Goal: Information Seeking & Learning: Learn about a topic

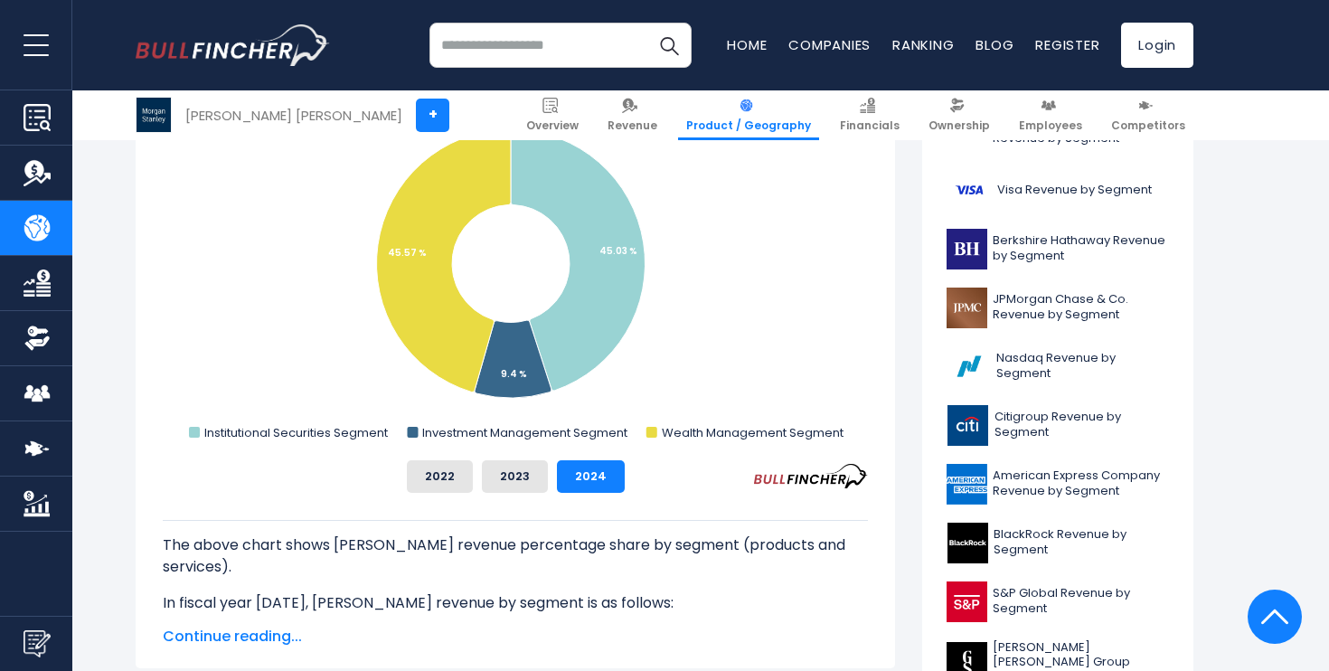
scroll to position [587, 0]
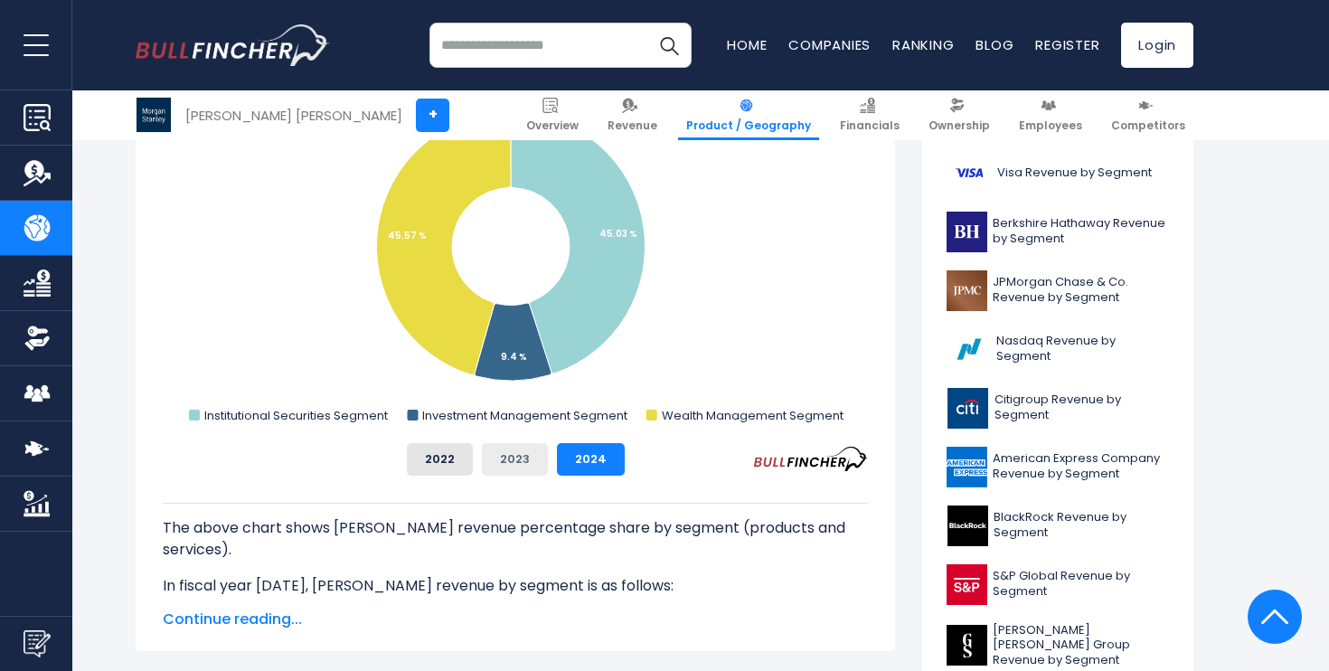
click at [504, 473] on button "2023" at bounding box center [515, 459] width 66 height 33
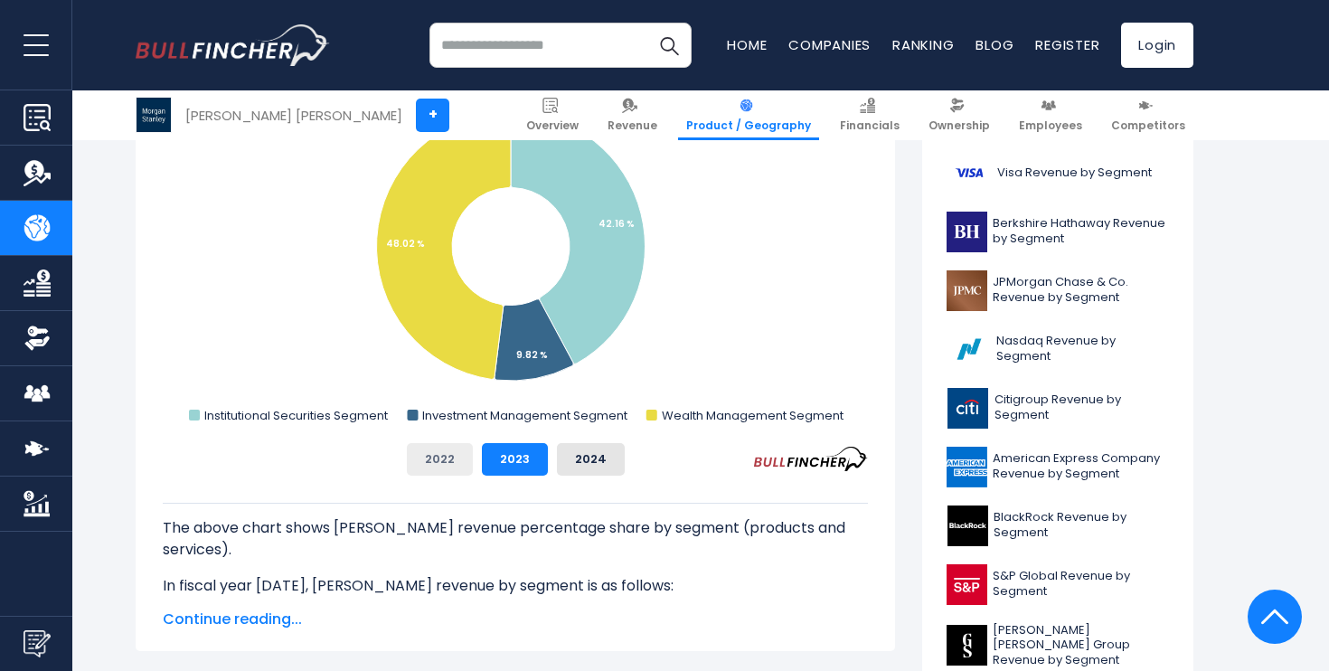
click at [452, 461] on button "2022" at bounding box center [440, 459] width 66 height 33
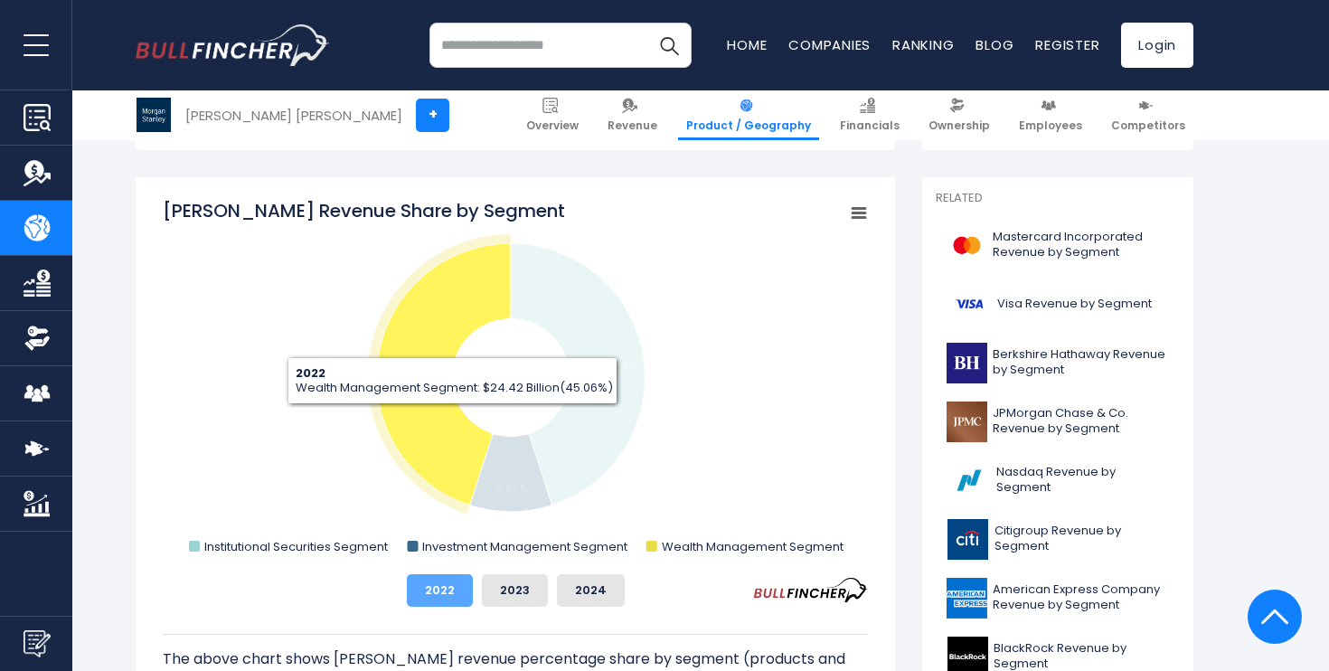
scroll to position [460, 0]
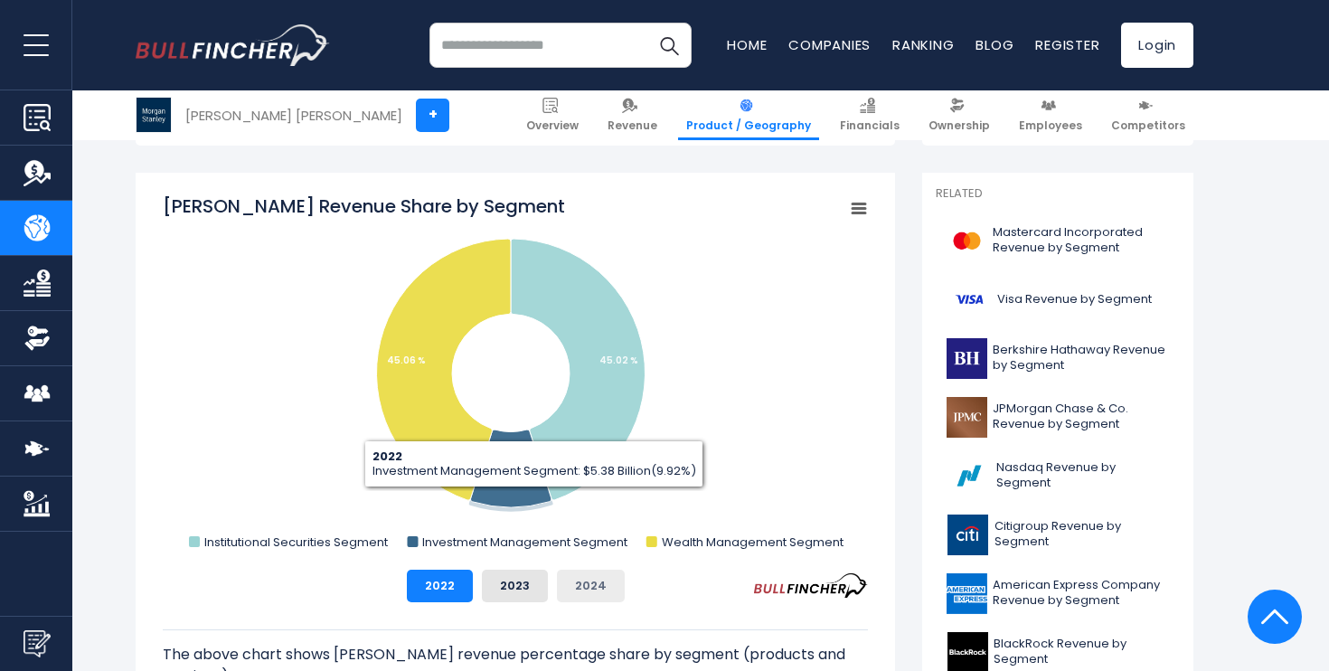
click at [581, 588] on button "2024" at bounding box center [591, 586] width 68 height 33
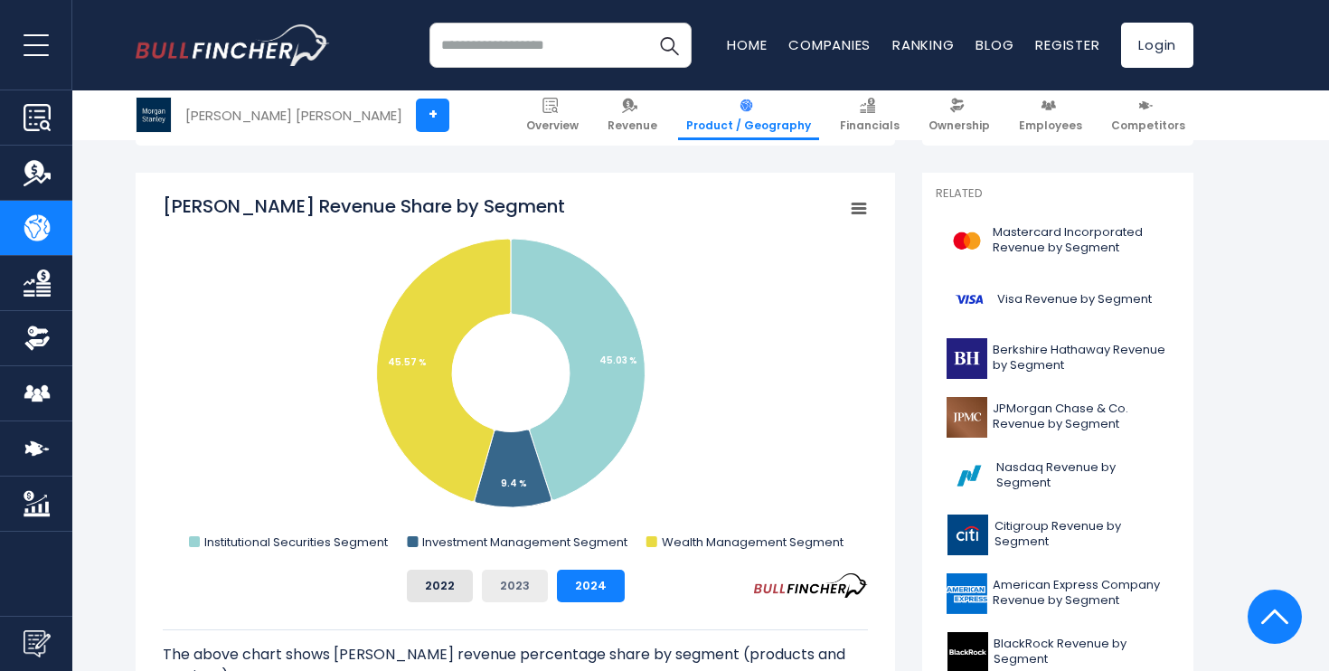
click at [523, 588] on button "2023" at bounding box center [515, 586] width 66 height 33
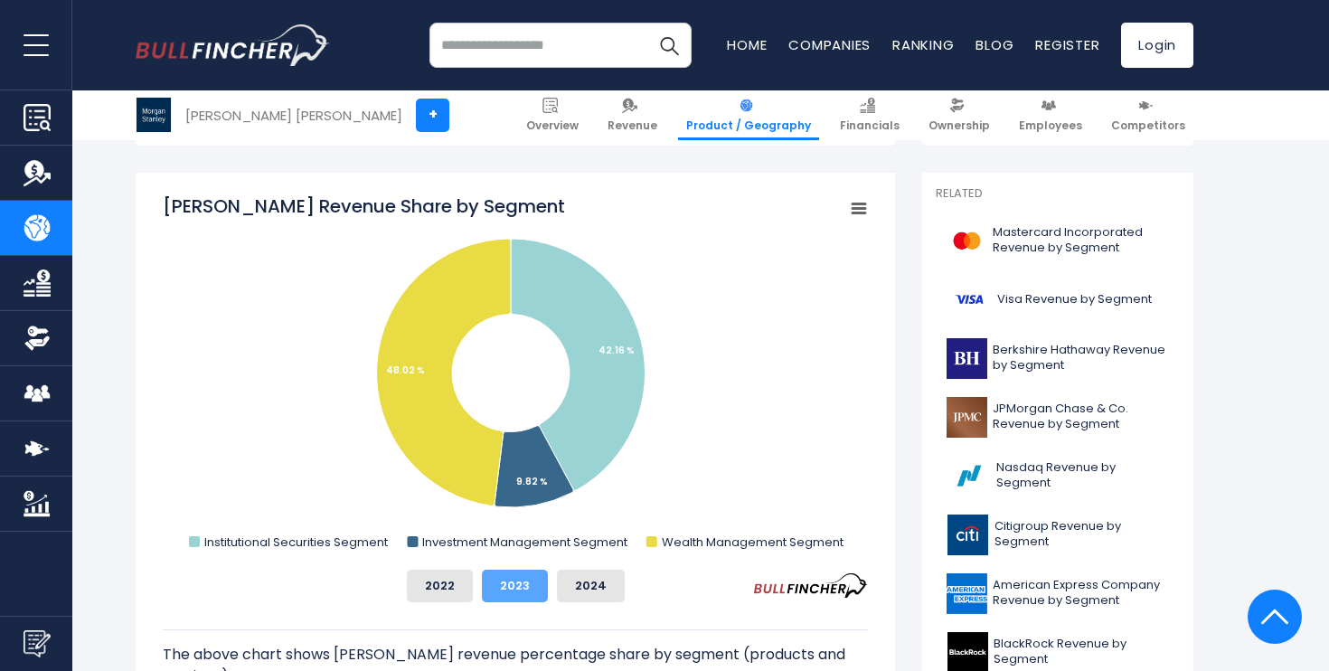
click at [486, 586] on button "2023" at bounding box center [515, 586] width 66 height 33
click at [589, 587] on button "2024" at bounding box center [591, 586] width 68 height 33
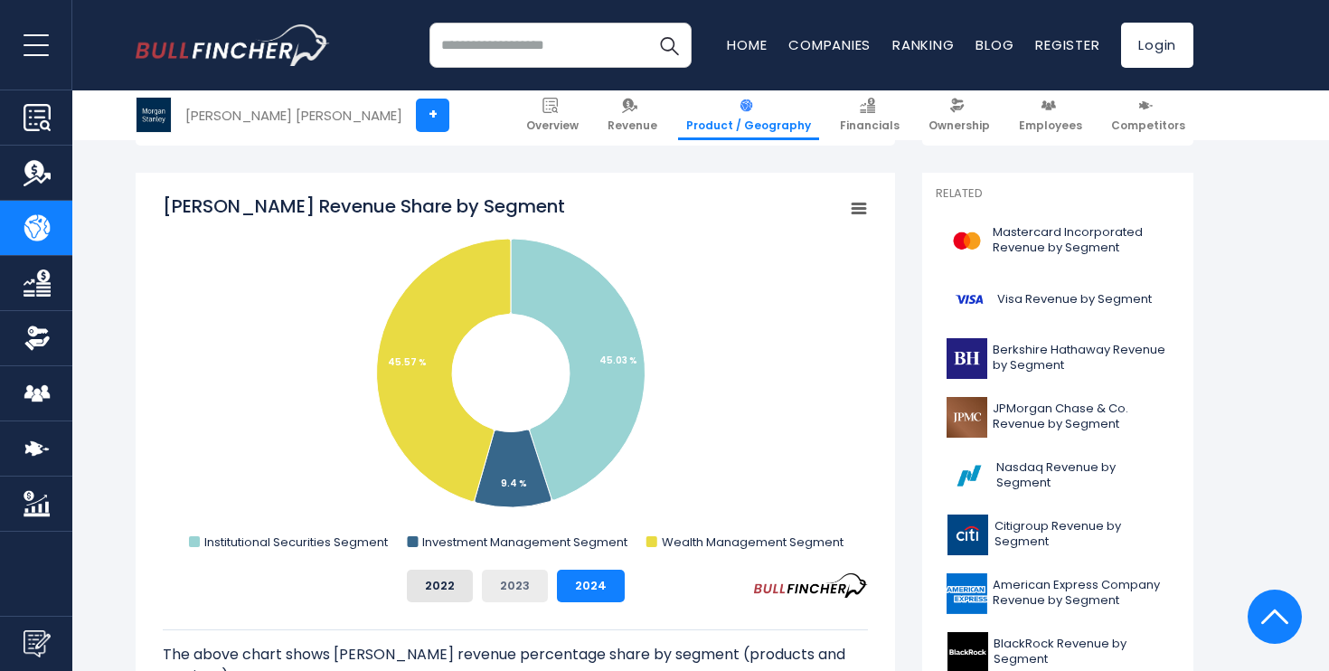
click at [520, 582] on button "2023" at bounding box center [515, 586] width 66 height 33
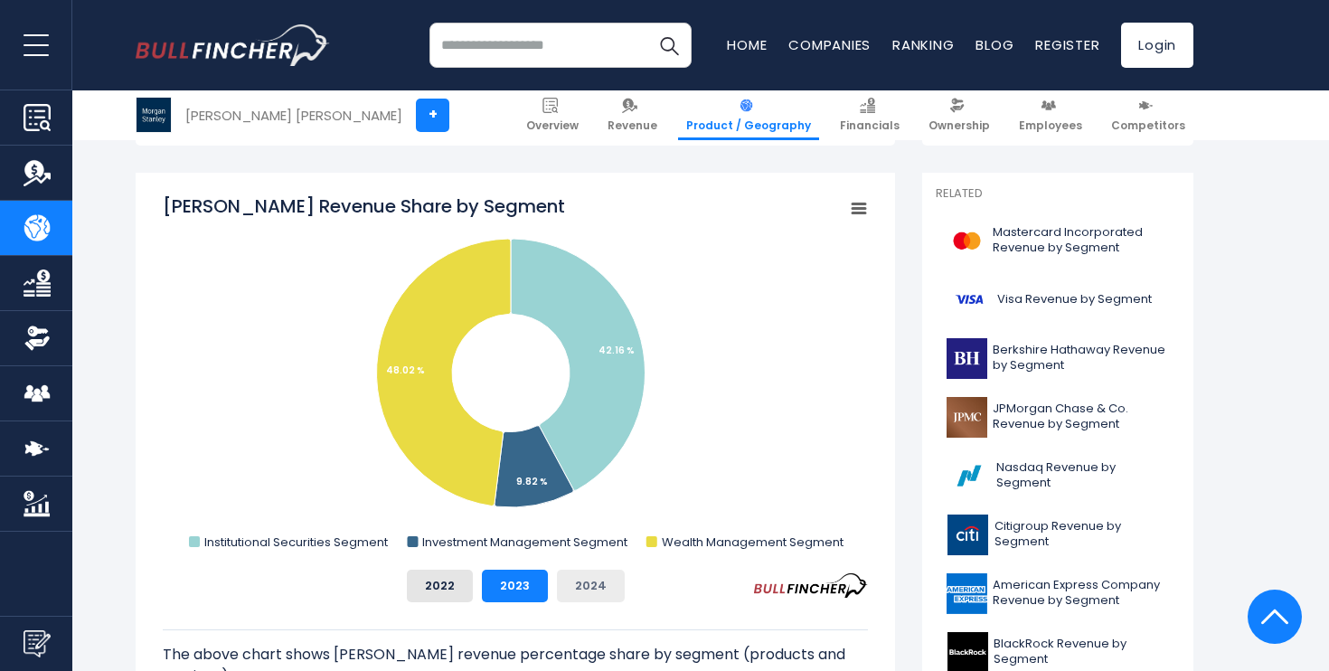
click at [566, 591] on button "2024" at bounding box center [591, 586] width 68 height 33
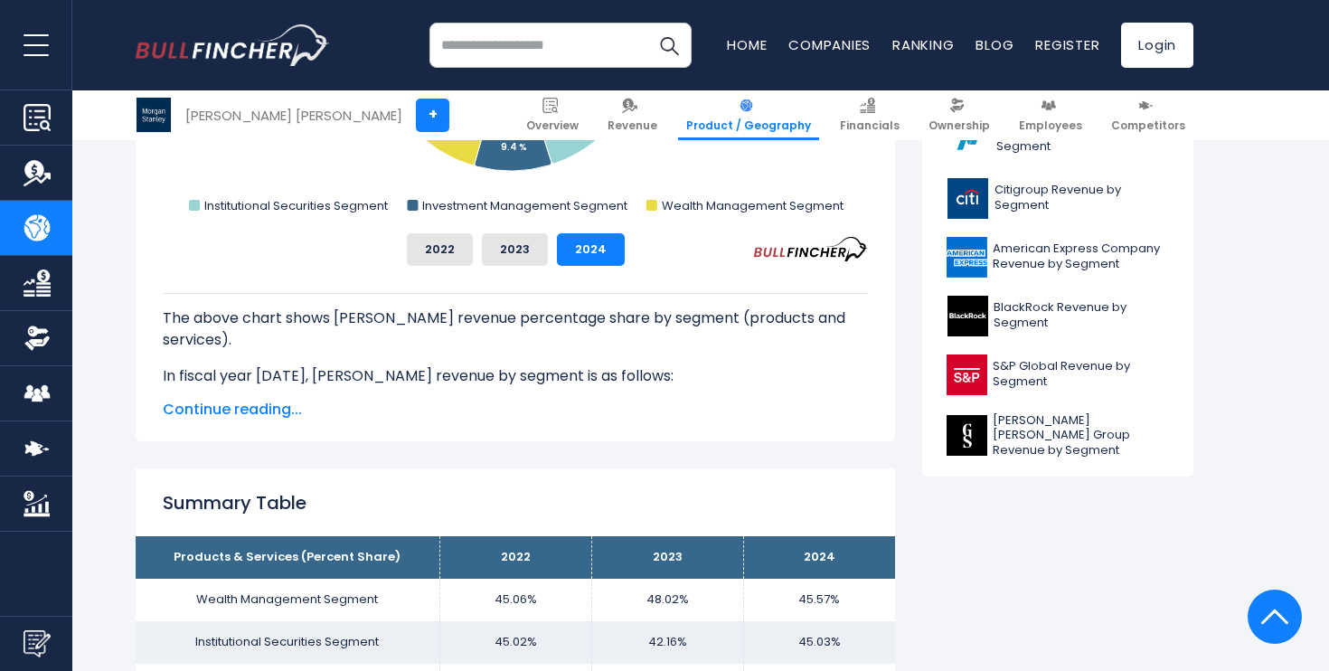
scroll to position [678, 0]
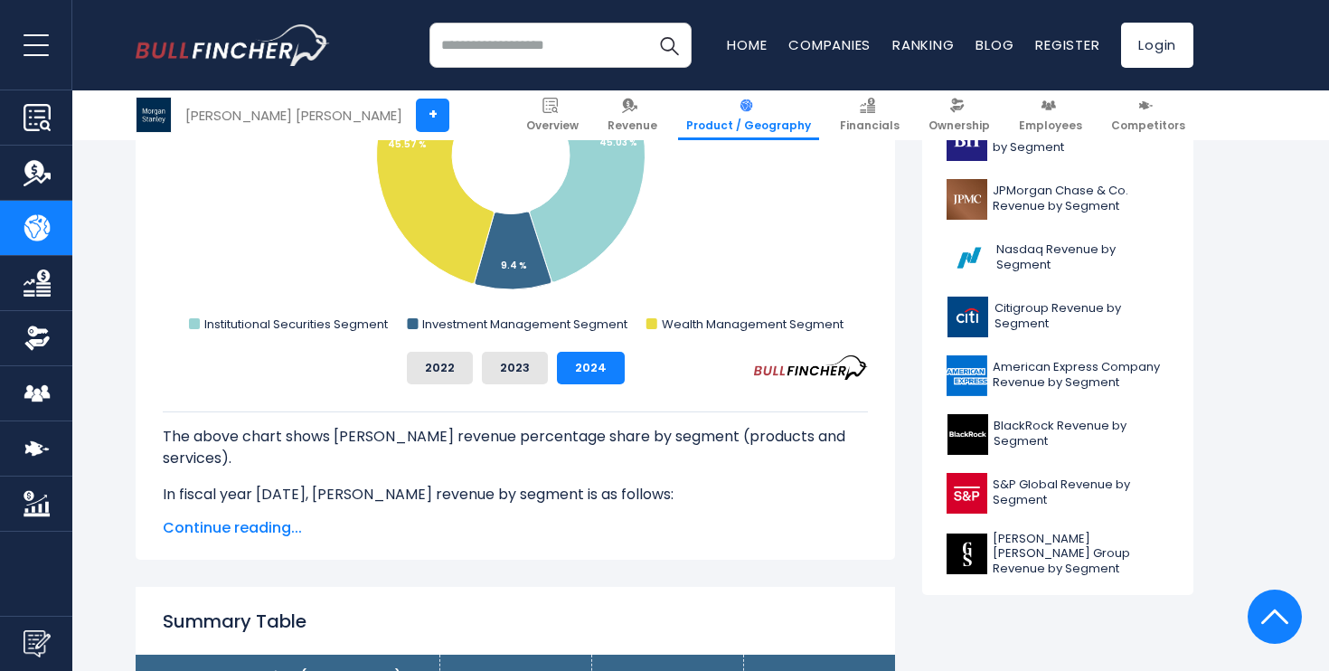
click at [269, 525] on span "Continue reading..." at bounding box center [515, 528] width 705 height 22
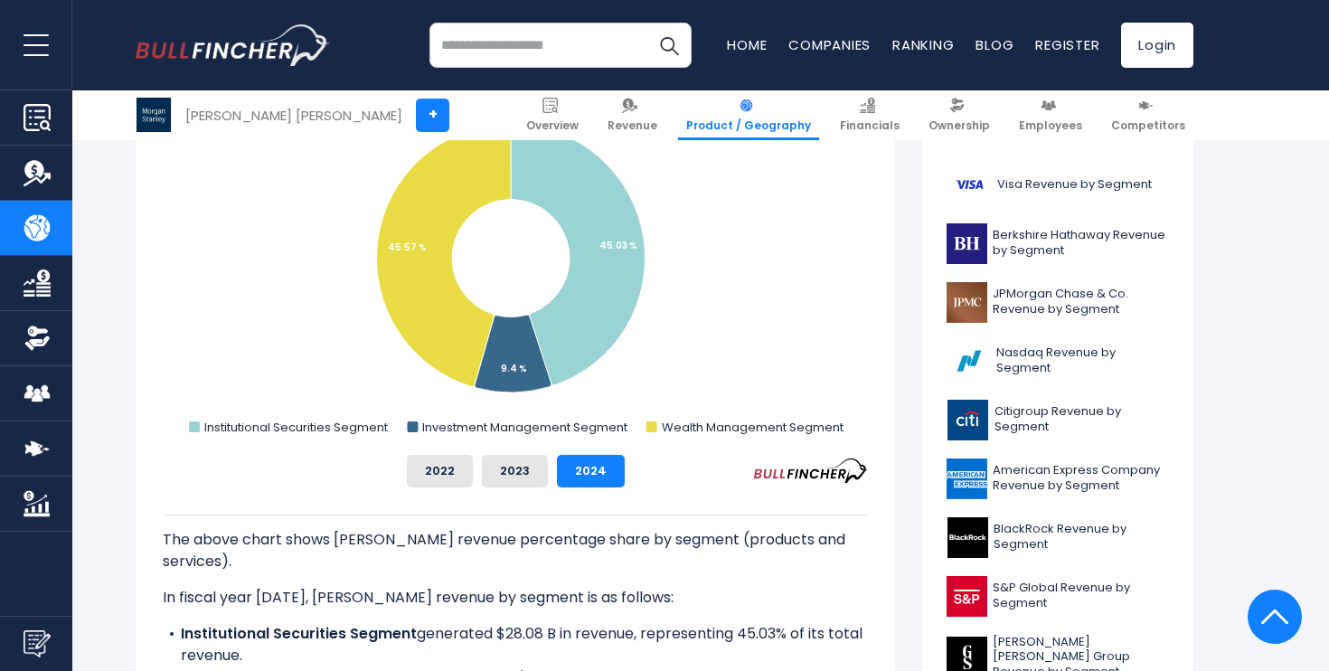
scroll to position [717, 0]
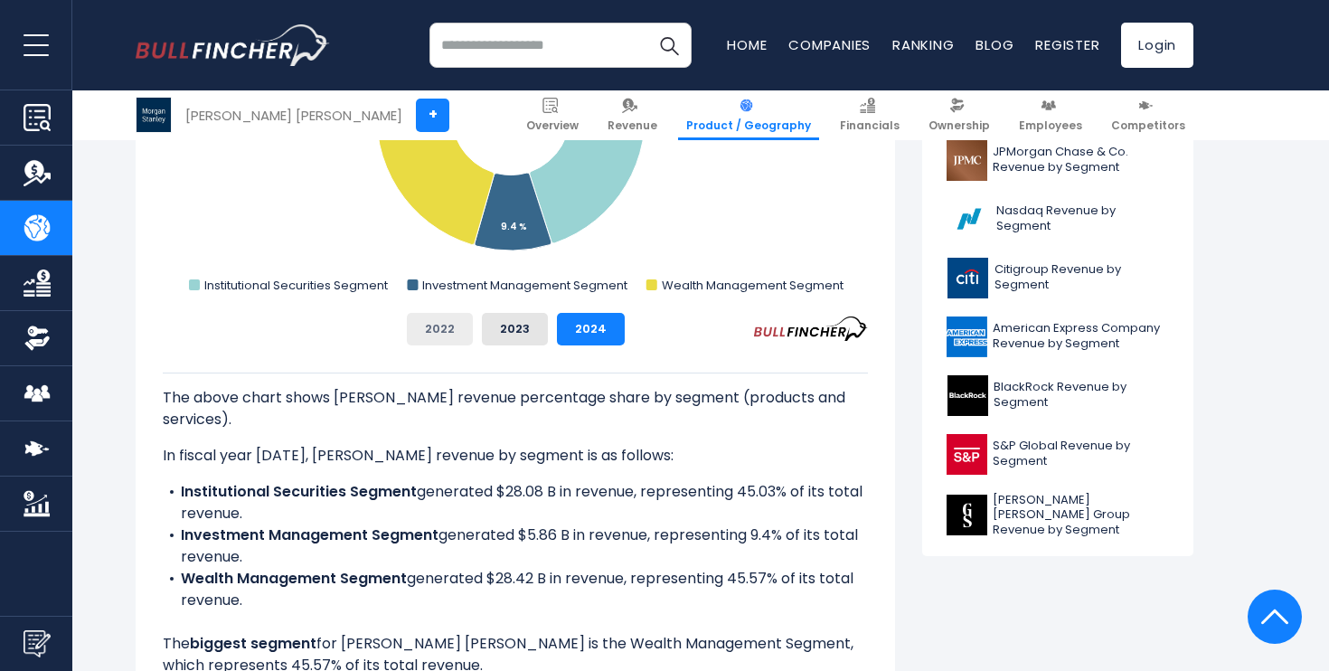
click at [438, 334] on button "2022" at bounding box center [440, 329] width 66 height 33
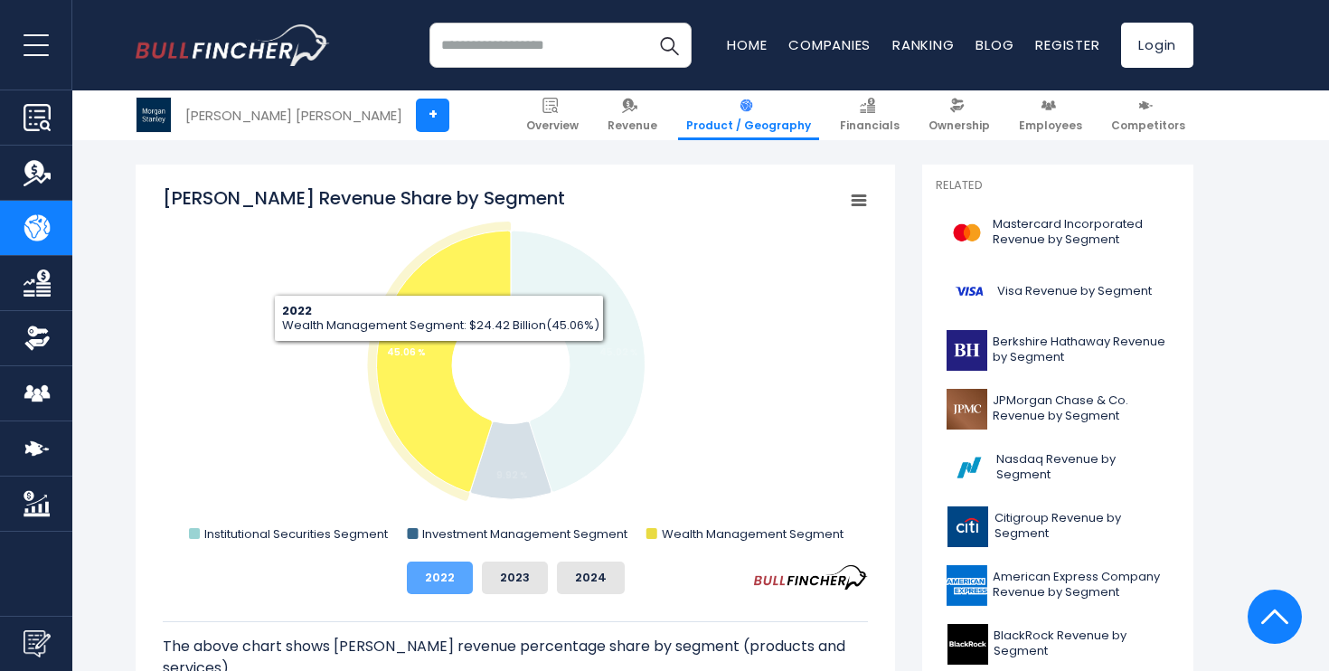
scroll to position [471, 0]
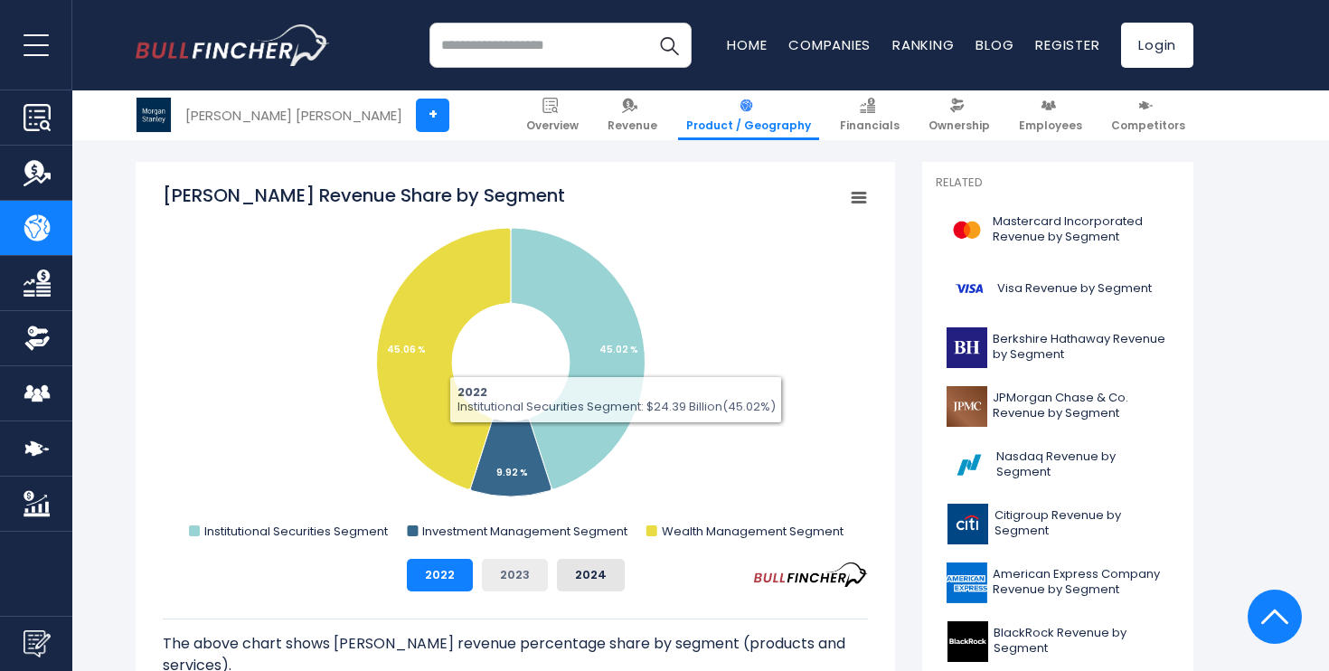
click at [531, 568] on button "2023" at bounding box center [515, 575] width 66 height 33
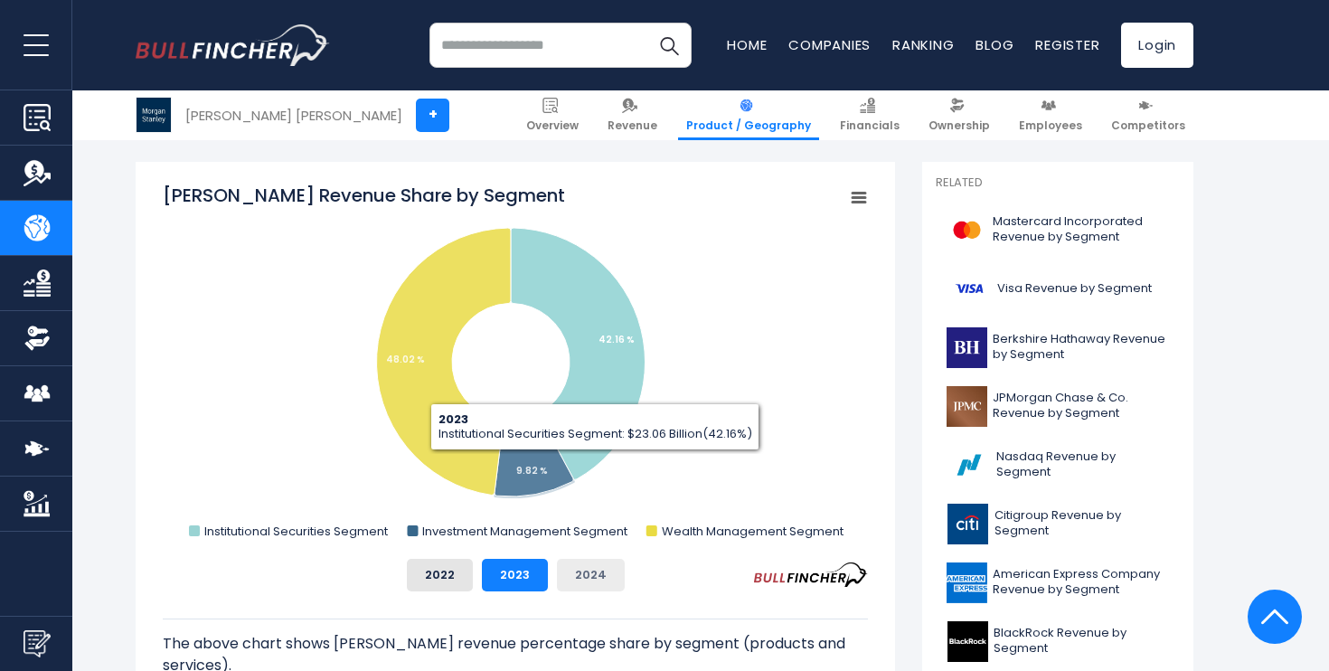
click at [593, 573] on button "2024" at bounding box center [591, 575] width 68 height 33
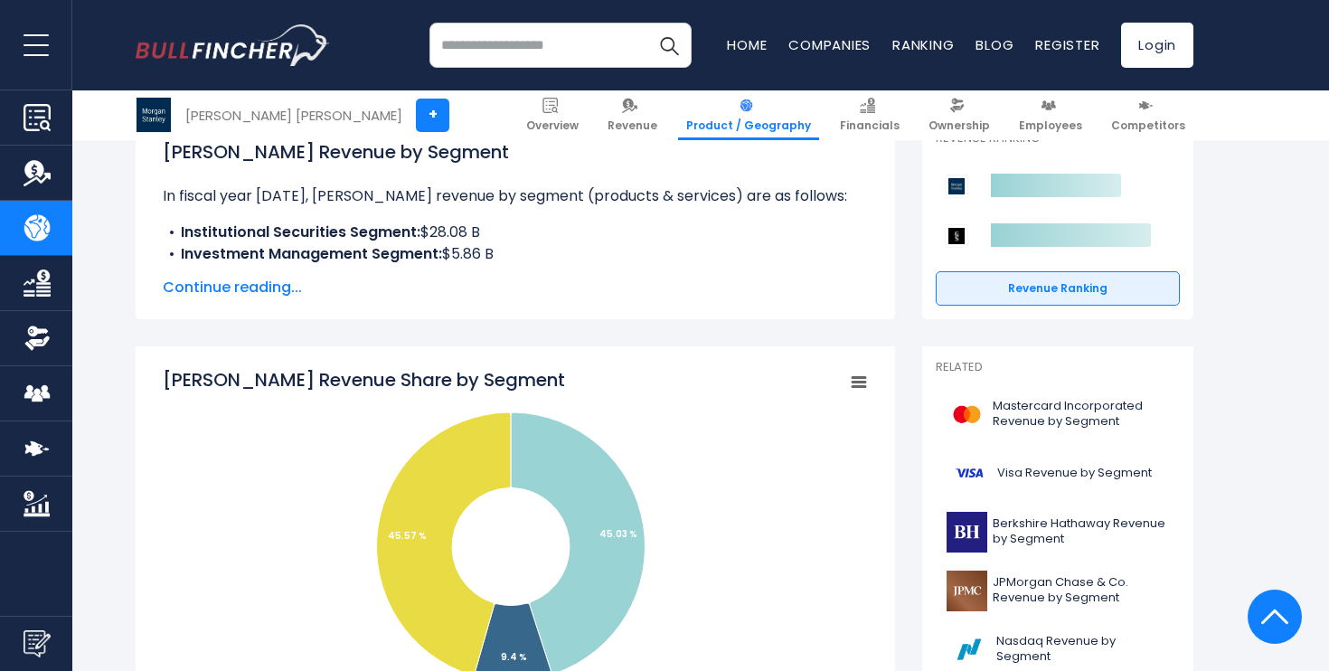
scroll to position [0, 0]
